Goal: Obtain resource: Download file/media

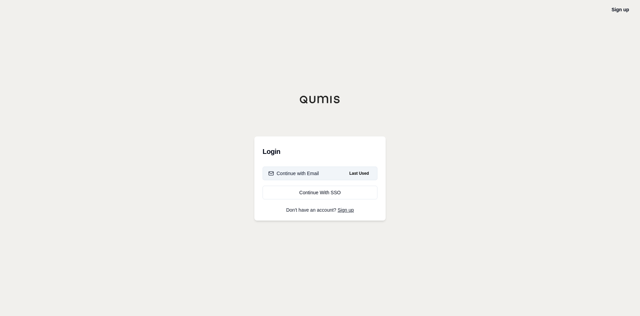
click at [304, 173] on div "Continue with Email" at bounding box center [293, 173] width 51 height 7
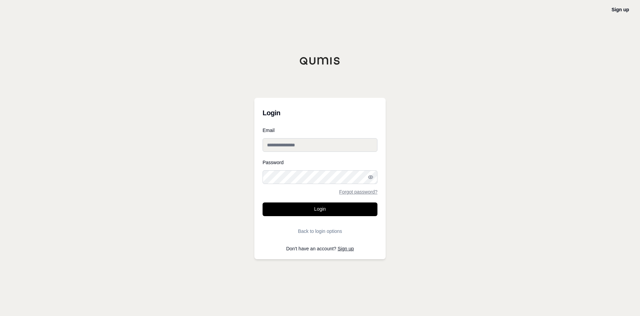
type input "**********"
click at [318, 204] on button "Login" at bounding box center [320, 209] width 115 height 14
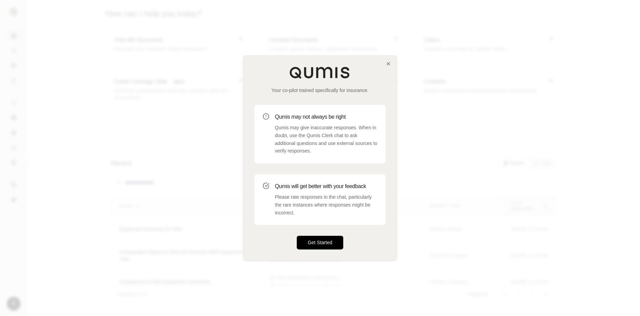
click at [304, 243] on button "Get Started" at bounding box center [320, 243] width 46 height 14
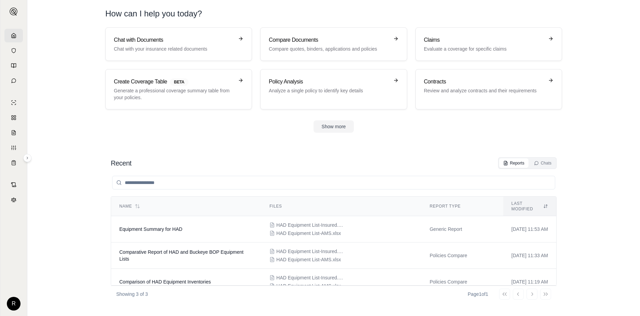
click at [599, 126] on section "Chat with Documents Chat with your insurance related documents Compare Document…" at bounding box center [333, 85] width 607 height 116
click at [433, 149] on section "Recent Reports Chats Name Files Report Type Last modified Equipment Summary for…" at bounding box center [333, 230] width 607 height 172
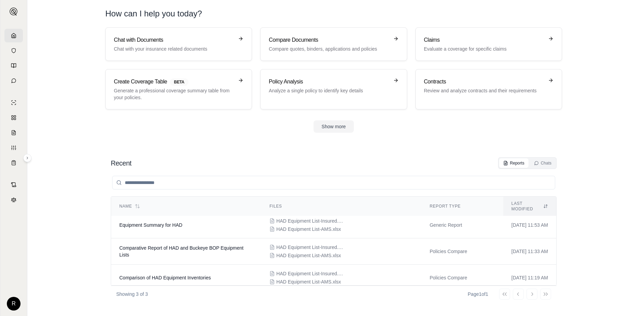
click at [546, 158] on div "Reports Chats" at bounding box center [527, 163] width 58 height 12
click at [545, 162] on div "Chats" at bounding box center [542, 162] width 17 height 5
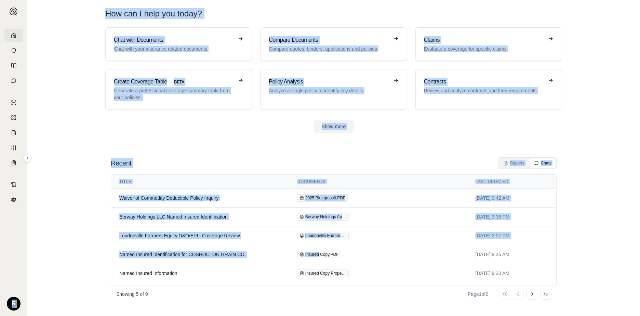
drag, startPoint x: 319, startPoint y: 255, endPoint x: -100, endPoint y: 134, distance: 435.4
click at [0, 134] on html "R How can I help you [DATE]? Chat with Documents Chat with your insurance relat…" at bounding box center [320, 158] width 640 height 316
click at [292, 161] on div "Recent Reports Chats" at bounding box center [334, 163] width 446 height 12
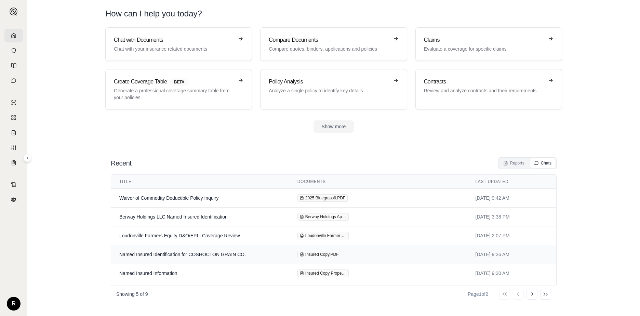
click at [327, 254] on span "Insured Copy.PDF" at bounding box center [322, 254] width 34 height 5
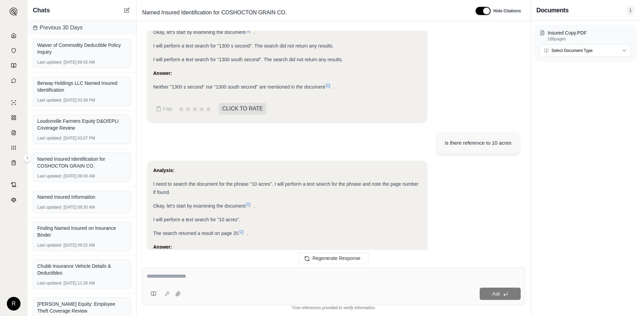
scroll to position [767, 0]
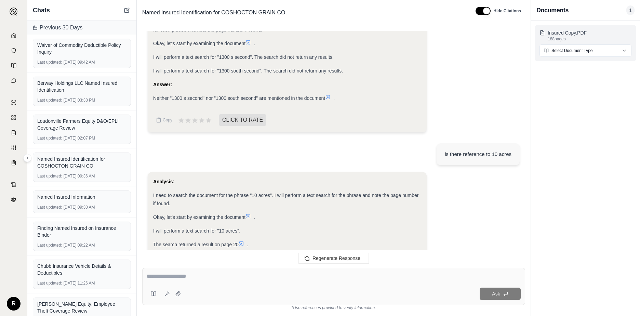
click at [557, 32] on p "Insured Copy.PDF" at bounding box center [590, 32] width 84 height 7
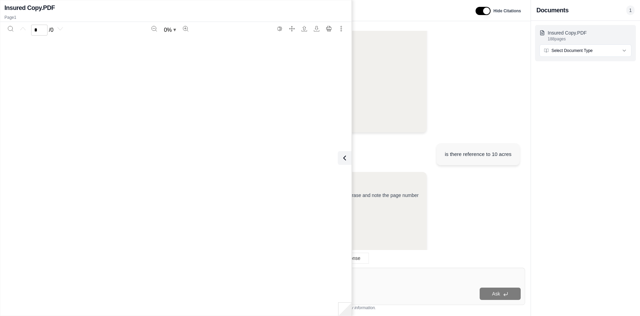
scroll to position [836, 0]
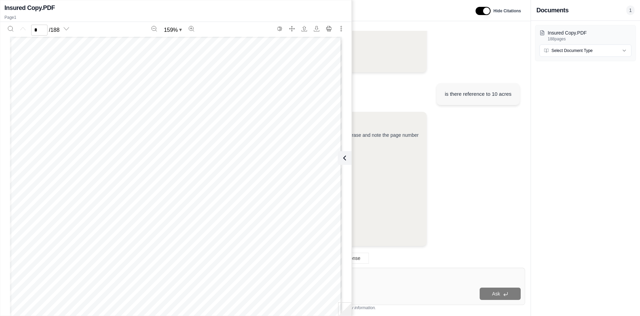
drag, startPoint x: 560, startPoint y: 33, endPoint x: 117, endPoint y: 55, distance: 443.6
click at [0, 113] on html "R Chats Previous 30 Days Waiver of Commodity Deductible Policy Inquiry Last upd…" at bounding box center [320, 158] width 640 height 316
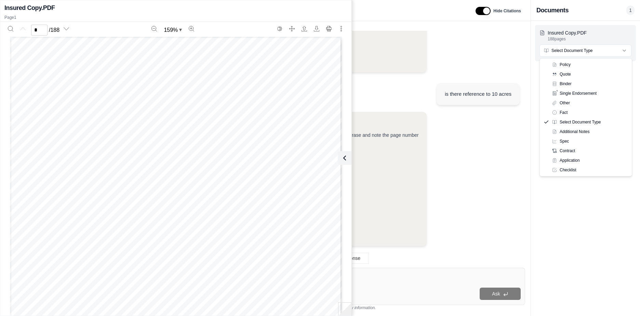
click at [618, 50] on html "R Chats Previous 30 Days Waiver of Commodity Deductible Policy Inquiry Last upd…" at bounding box center [320, 158] width 640 height 316
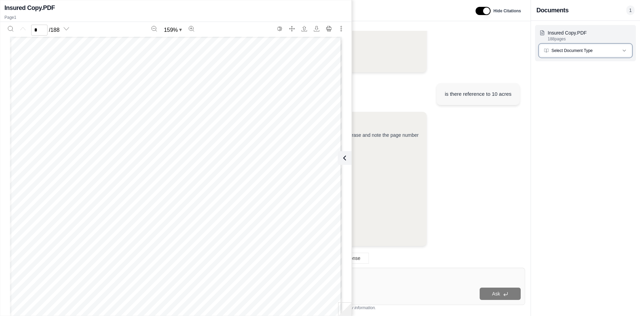
click at [618, 50] on html "R Chats Previous 30 Days Waiver of Commodity Deductible Policy Inquiry Last upd…" at bounding box center [320, 158] width 640 height 316
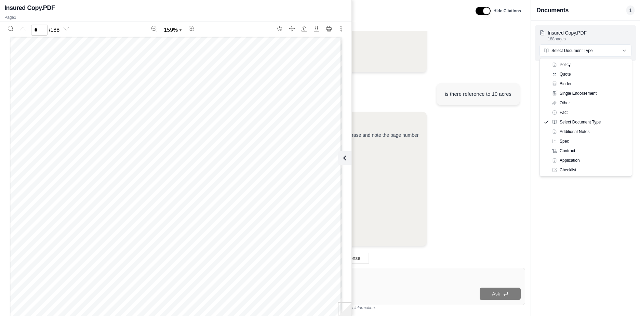
click at [618, 50] on html "R Chats Previous 30 Days Waiver of Commodity Deductible Policy Inquiry Last upd…" at bounding box center [320, 158] width 640 height 316
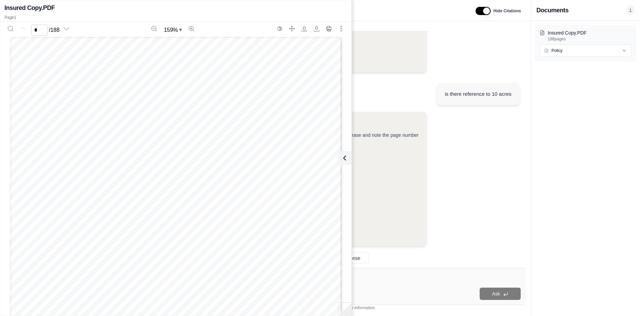
click at [579, 120] on div "Insured Copy.PDF 188 pages Policy" at bounding box center [585, 168] width 109 height 295
click at [316, 29] on icon "Download" at bounding box center [316, 28] width 5 height 5
click at [460, 148] on div "Analysis: I need to search the document for the phrase "10 acres". I will perfo…" at bounding box center [334, 181] width 372 height 139
click at [344, 161] on icon at bounding box center [343, 158] width 8 height 8
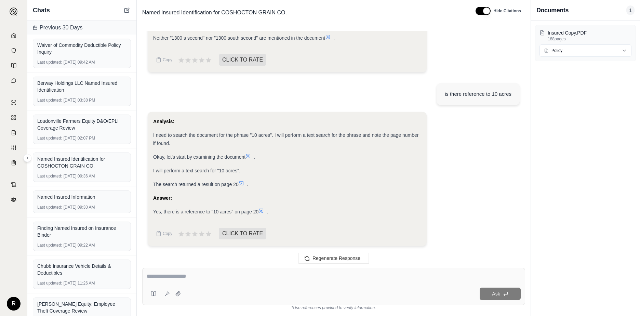
click at [587, 143] on div "Insured Copy.PDF 188 pages Policy" at bounding box center [585, 168] width 109 height 295
click at [71, 124] on div "Loudonville Farmers Equity D&O/EPLI Coverage Review" at bounding box center [81, 125] width 89 height 14
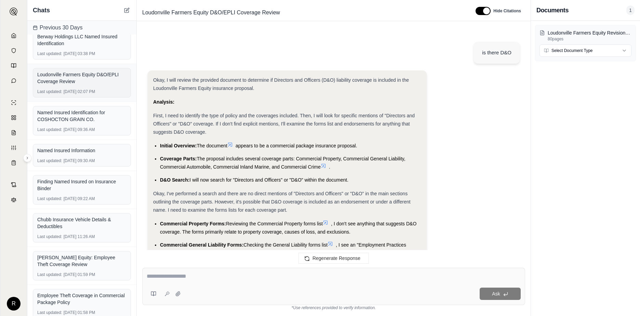
scroll to position [53, 0]
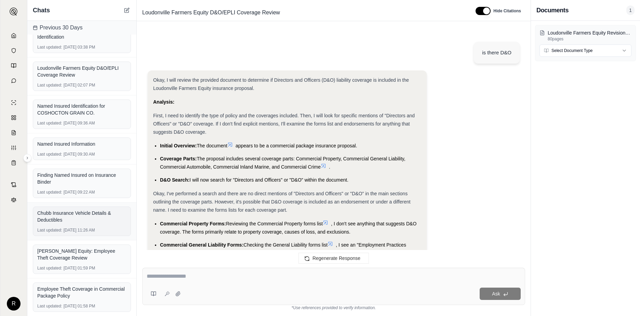
click at [71, 219] on div "Chubb Insurance Vehicle Details & Deductibles" at bounding box center [81, 217] width 89 height 14
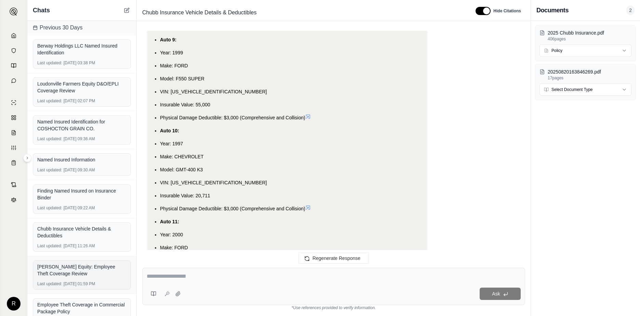
scroll to position [53, 0]
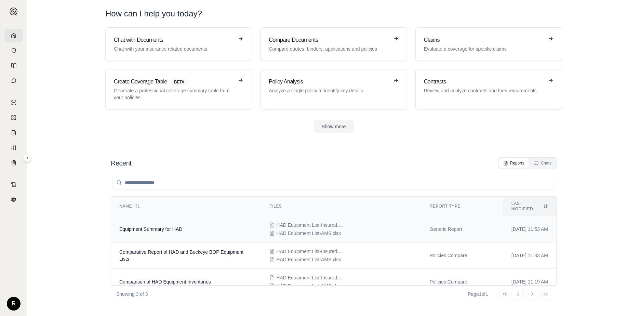
click at [286, 230] on span "HAD Equipment List-AMS.xlsx" at bounding box center [308, 233] width 65 height 7
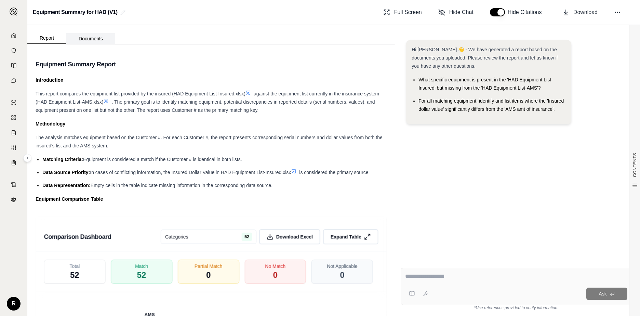
click at [87, 41] on button "Documents" at bounding box center [90, 38] width 49 height 11
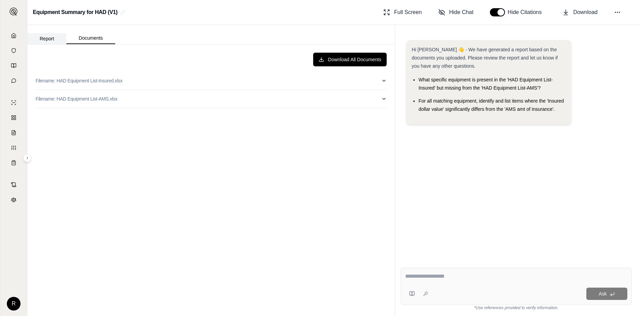
click at [41, 41] on button "Report" at bounding box center [46, 38] width 39 height 11
